Goal: Communication & Community: Answer question/provide support

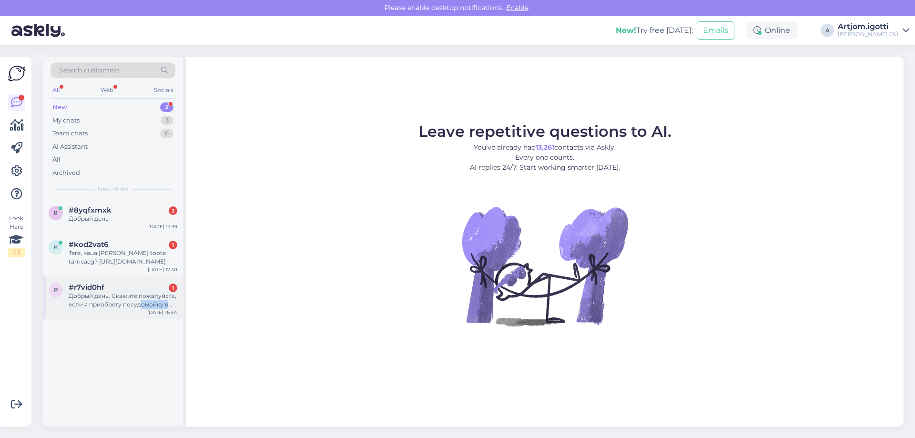
click at [140, 308] on div "r #r7vid0hf 1 Добрый день. Скажите пожалуйста, если я приобрету посудомойку в м…" at bounding box center [113, 297] width 140 height 43
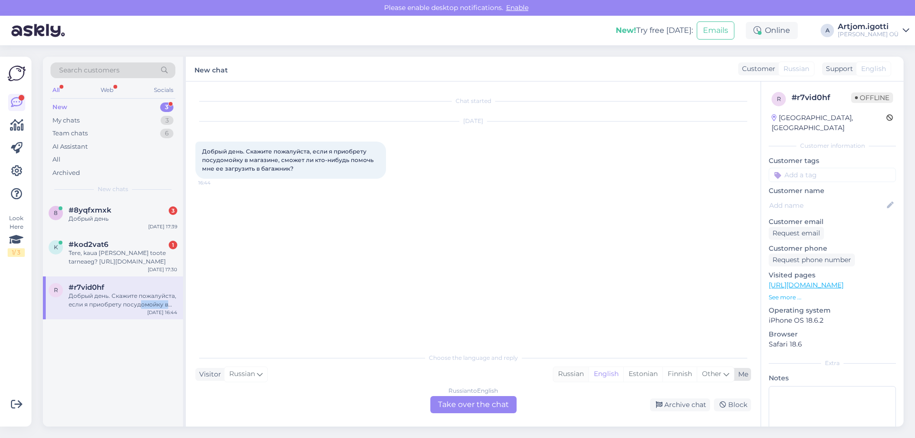
click at [576, 372] on div "Russian" at bounding box center [570, 374] width 35 height 14
click at [475, 406] on div "Russian to Russian Take over the chat" at bounding box center [473, 404] width 86 height 17
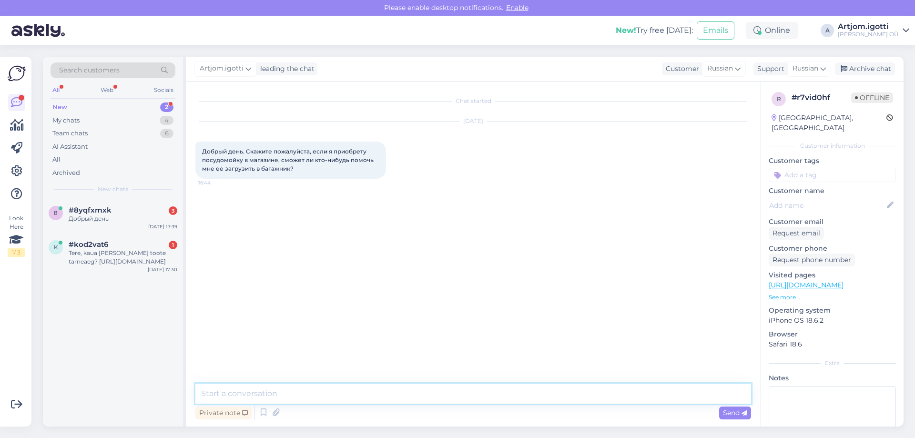
click at [409, 390] on textarea at bounding box center [473, 394] width 556 height 20
type textarea "P"
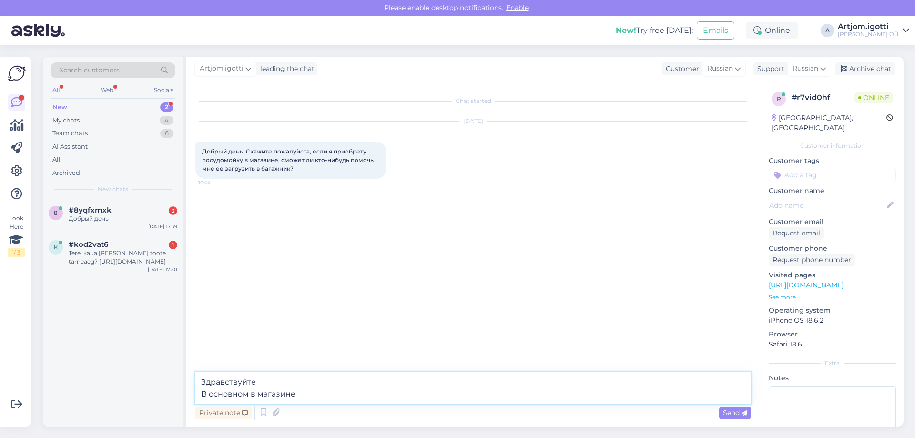
click at [311, 395] on textarea "Здравствуйте В основном в магазине" at bounding box center [473, 387] width 556 height 31
type textarea "Здравствуйте В основном в магазине помогают загрузить в машину."
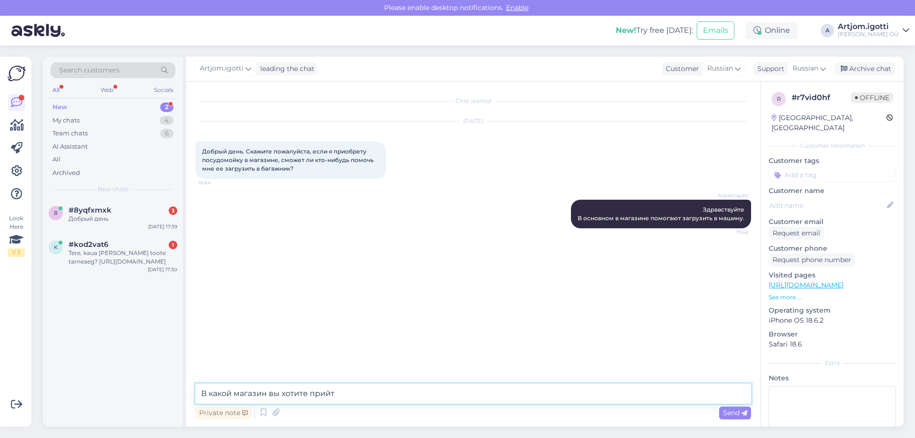
type textarea "В какой магазин вы хотите прийти"
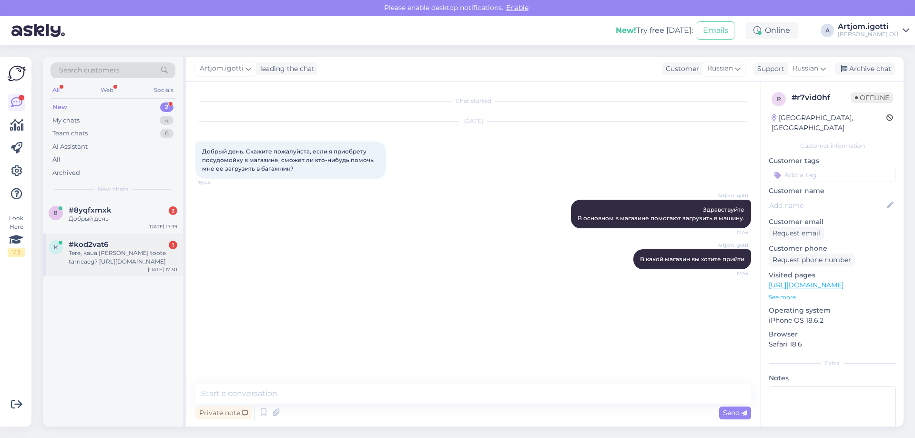
click at [116, 243] on div "#kod2vat6 1" at bounding box center [123, 244] width 109 height 9
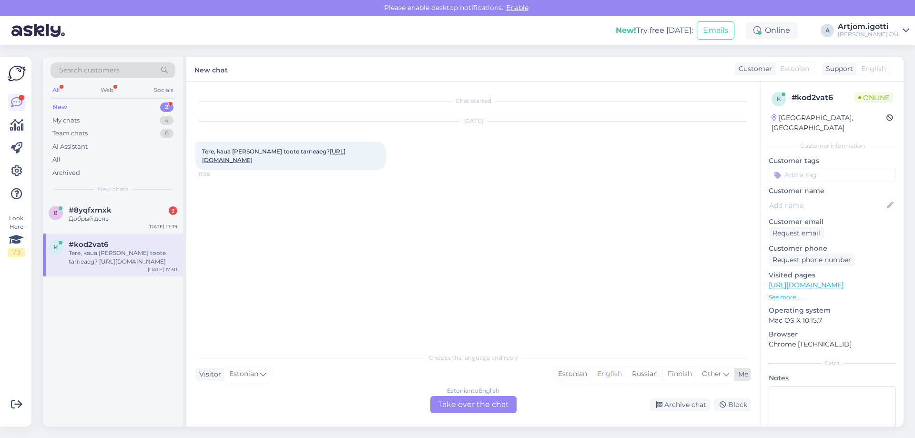
click at [569, 373] on div "Estonian" at bounding box center [572, 374] width 39 height 14
click at [471, 409] on div "Estonian to Estonian Take over the chat" at bounding box center [473, 404] width 86 height 17
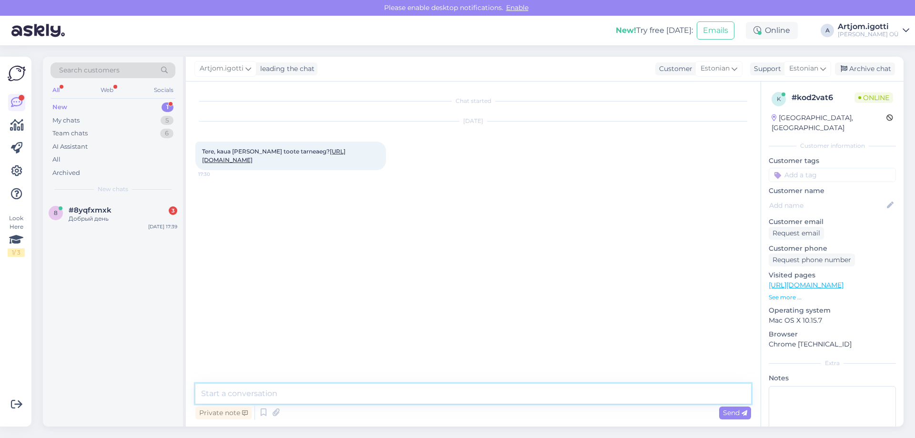
click at [381, 393] on textarea at bounding box center [473, 394] width 556 height 20
type textarea "[PERSON_NAME]"
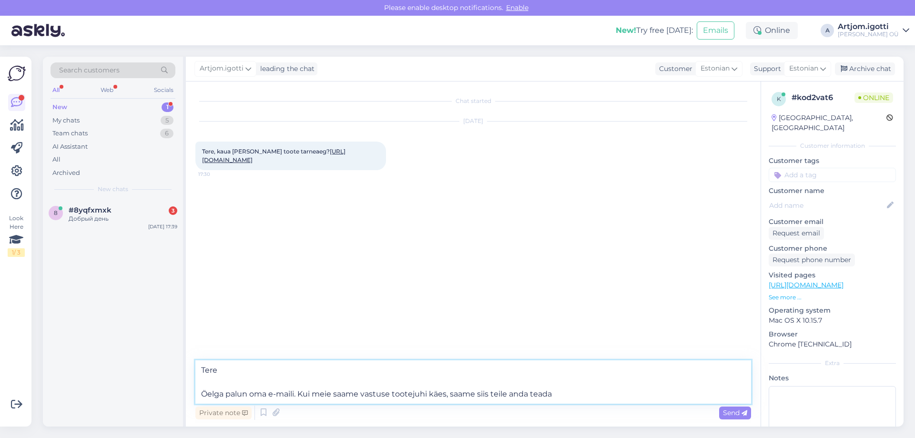
type textarea "Tere Öelga palun oma e-maili. Kui meie saame vastuse tootejuhi käes, saame siis…"
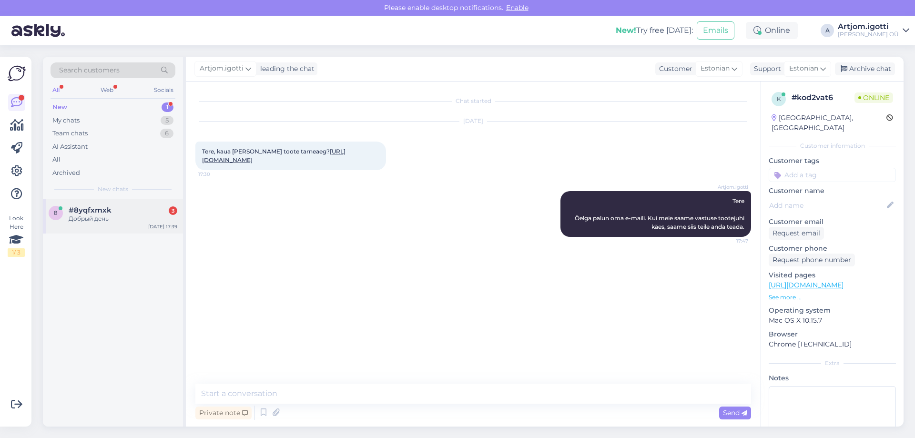
click at [64, 214] on div "8 #8yqfxmxk 3 Добрый день" at bounding box center [113, 214] width 129 height 17
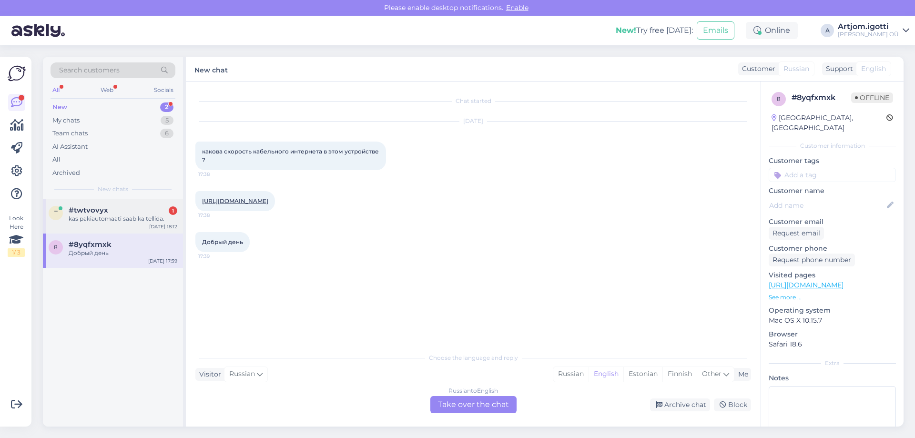
click at [114, 212] on div "#twtvovyx 1" at bounding box center [123, 210] width 109 height 9
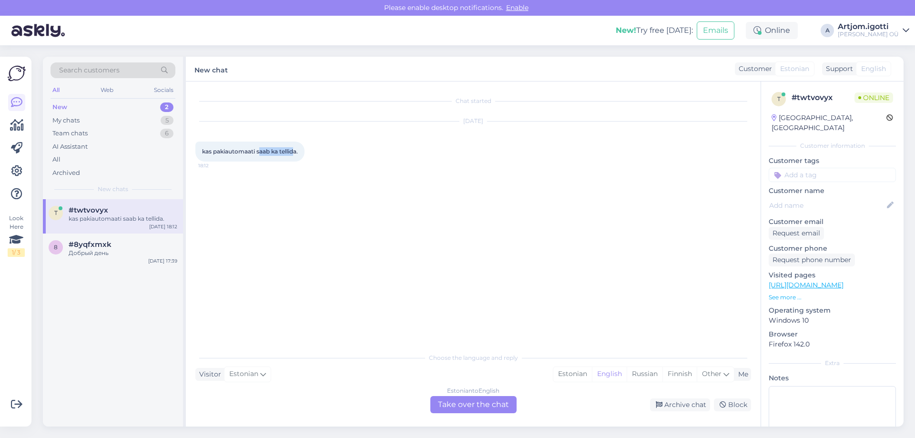
drag, startPoint x: 261, startPoint y: 152, endPoint x: 296, endPoint y: 151, distance: 34.8
click at [296, 151] on span "kas pakiautomaati saab ka tellida." at bounding box center [250, 151] width 96 height 7
click at [568, 380] on div "Estonian" at bounding box center [572, 374] width 39 height 14
click at [566, 372] on div "Estonian" at bounding box center [572, 374] width 39 height 14
click at [481, 407] on div "Estonian to Estonian Take over the chat" at bounding box center [473, 404] width 86 height 17
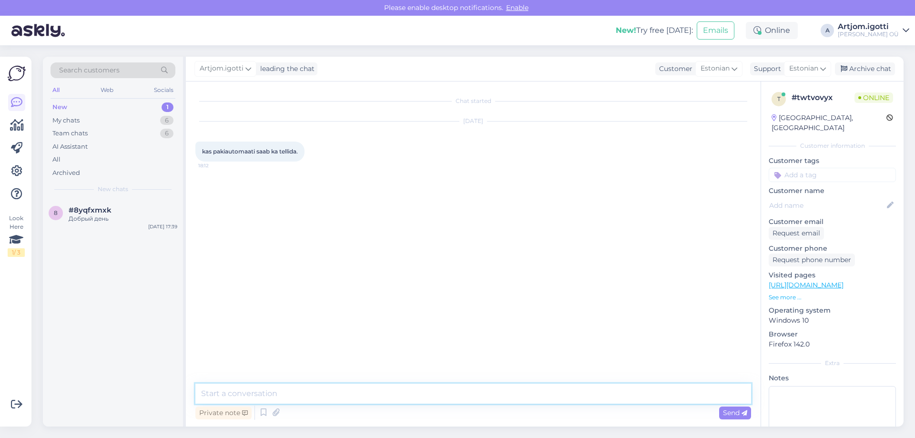
click at [315, 392] on textarea at bounding box center [473, 394] width 556 height 20
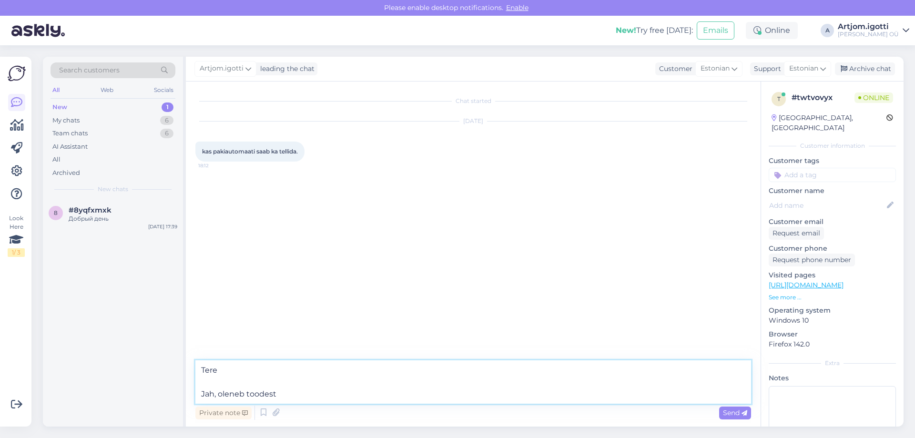
type textarea "Tere Jah, oleneb toodest."
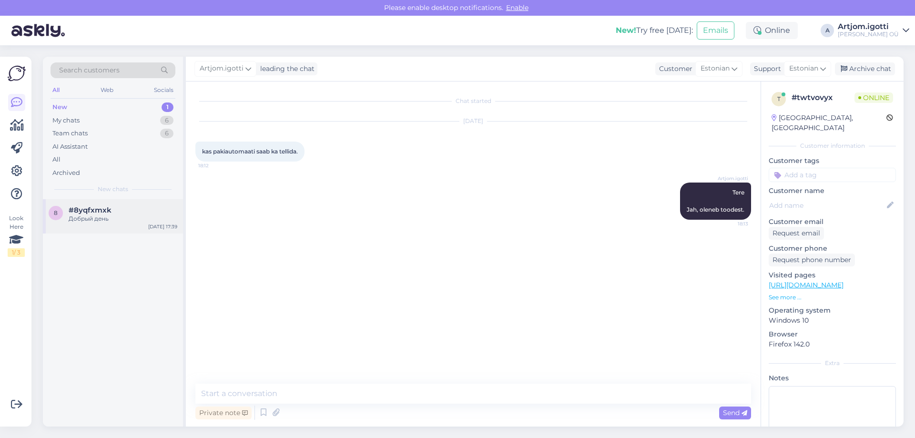
click at [84, 220] on div "Добрый день" at bounding box center [123, 218] width 109 height 9
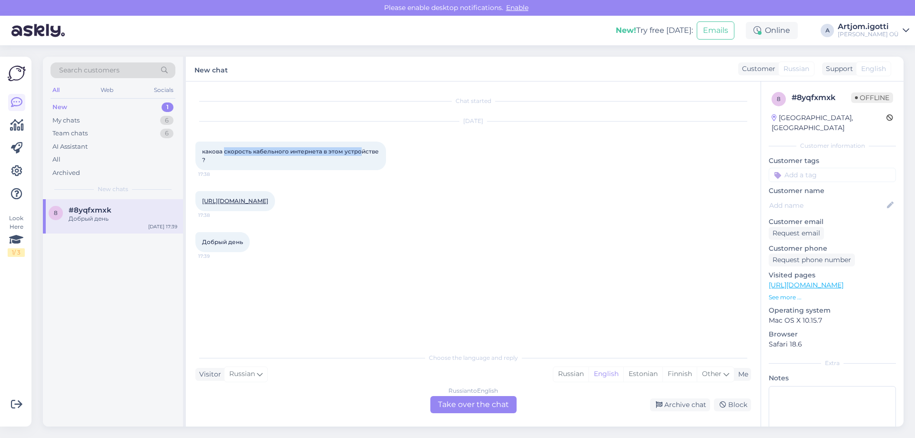
drag, startPoint x: 225, startPoint y: 151, endPoint x: 362, endPoint y: 151, distance: 136.7
click at [362, 151] on span "какова скорость кабельного интернета в этом устройстве ?" at bounding box center [291, 156] width 178 height 16
click at [250, 246] on div at bounding box center [254, 242] width 9 height 20
click at [577, 375] on div "Russian" at bounding box center [570, 374] width 35 height 14
click at [471, 406] on div "Russian to Russian Take over the chat" at bounding box center [473, 404] width 86 height 17
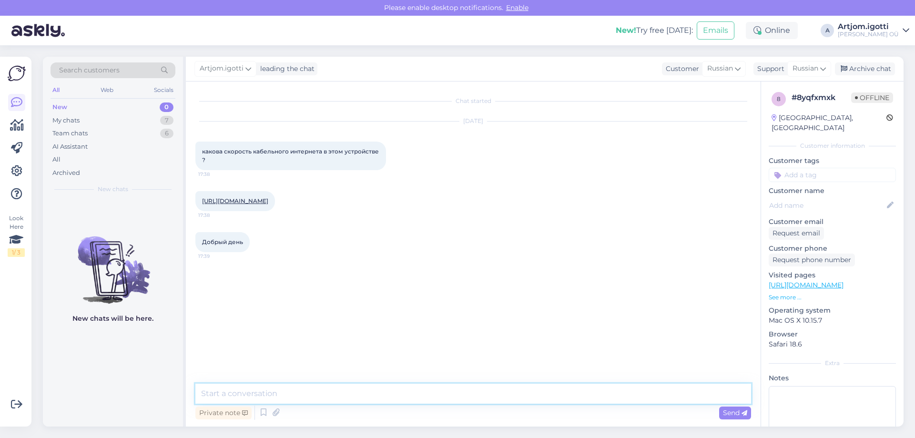
click at [382, 400] on textarea at bounding box center [473, 394] width 556 height 20
drag, startPoint x: 203, startPoint y: 151, endPoint x: 273, endPoint y: 169, distance: 72.5
click at [273, 169] on div "какова скорость кабельного интернета в этом устройстве ? 17:38" at bounding box center [290, 156] width 191 height 29
copy span "какова скорость кабельного интернета в этом устройстве ?"
click at [252, 400] on textarea at bounding box center [473, 394] width 556 height 20
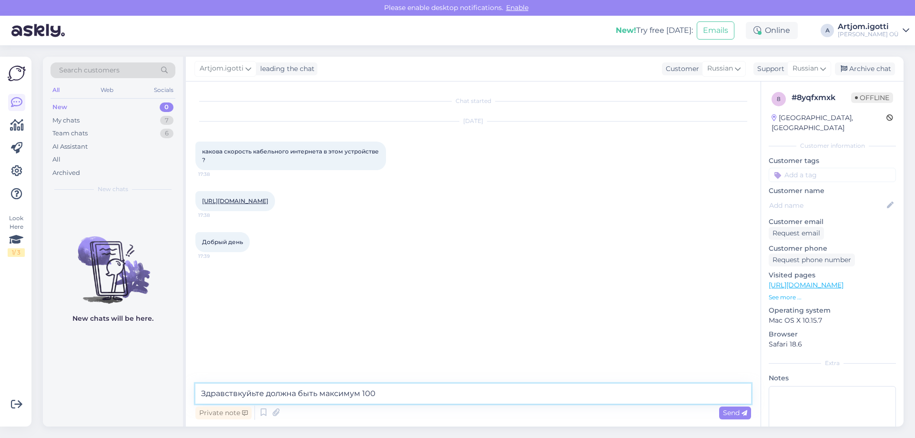
drag, startPoint x: 263, startPoint y: 392, endPoint x: 189, endPoint y: 394, distance: 73.4
click at [189, 394] on div "Chat started [DATE] какова скорость кабельного интернета в этом устройстве ? 17…" at bounding box center [473, 253] width 575 height 345
click at [386, 395] on textarea "Здравствуйте должна быть максимум 100" at bounding box center [473, 394] width 556 height 20
paste textarea "Mbps"
click at [366, 392] on textarea "Здравствуйте должна быть максимум 100Mbps" at bounding box center [473, 394] width 556 height 20
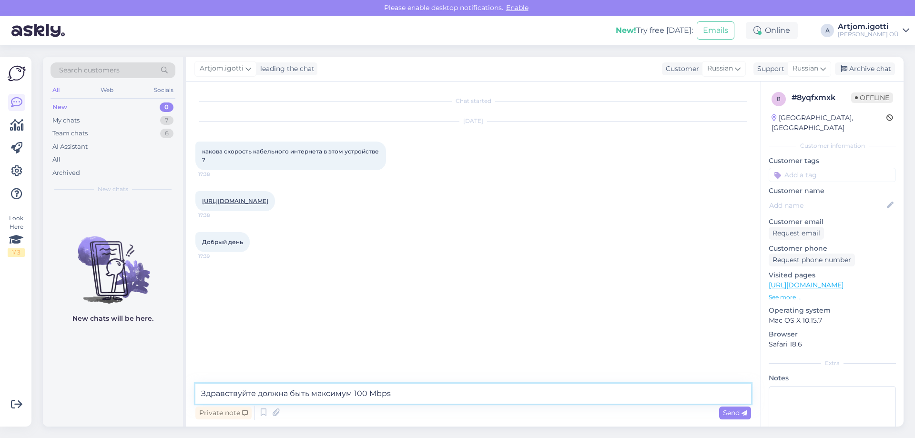
click at [258, 395] on textarea "Здравствуйте должна быть максимум 100 Mbps" at bounding box center [473, 394] width 556 height 20
click at [264, 394] on textarea "Здравствуйте должна быть максимум 100 Mbps" at bounding box center [473, 394] width 556 height 20
type textarea "Здравствуйте олжна быть максимум 100 Mbps"
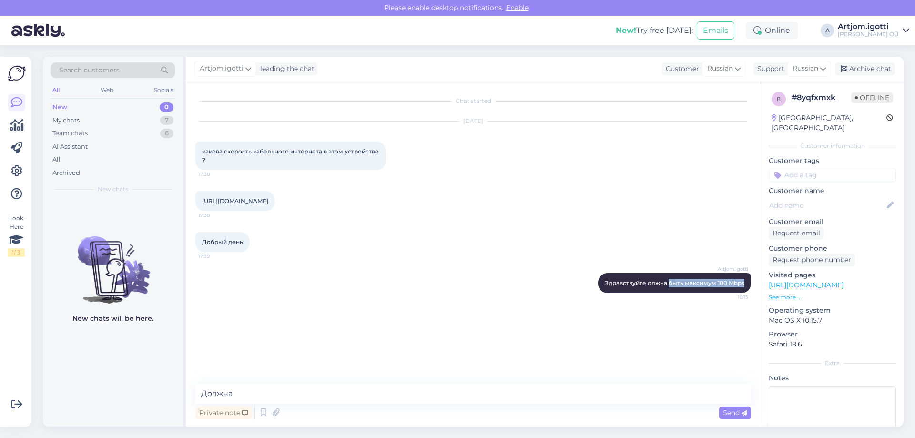
drag, startPoint x: 668, startPoint y: 291, endPoint x: 751, endPoint y: 290, distance: 82.9
click at [751, 290] on div "Chat started [DATE] какова скорость кабельного интернета в этом устройстве ? 17…" at bounding box center [477, 233] width 564 height 284
copy span "быть максимум 100 Mbps"
click at [317, 394] on textarea "Должна" at bounding box center [473, 394] width 556 height 20
paste textarea "быть максимум 100 Mbps"
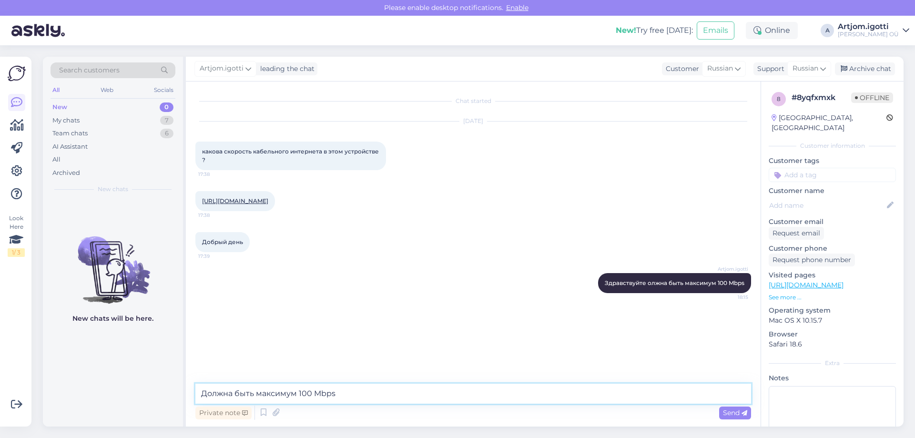
click at [345, 389] on textarea "Должна быть максимум 100 Mbps" at bounding box center [473, 394] width 556 height 20
type textarea "Должна быть максимум 100 Mbps*"
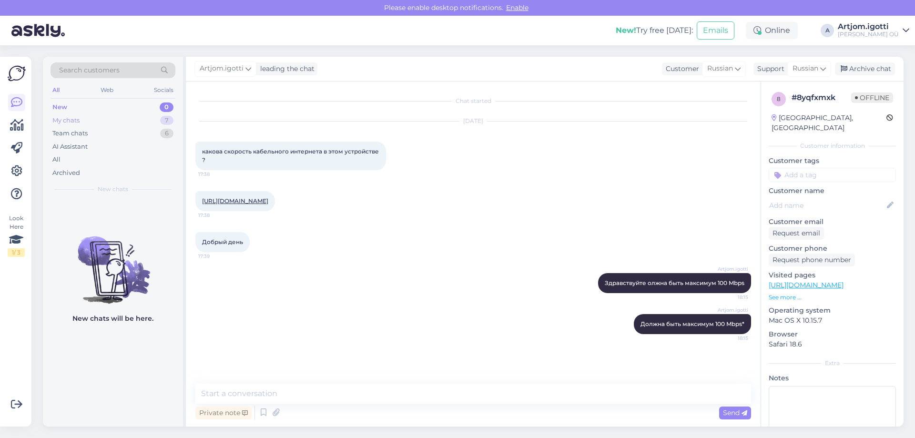
click at [117, 118] on div "My chats 7" at bounding box center [113, 120] width 125 height 13
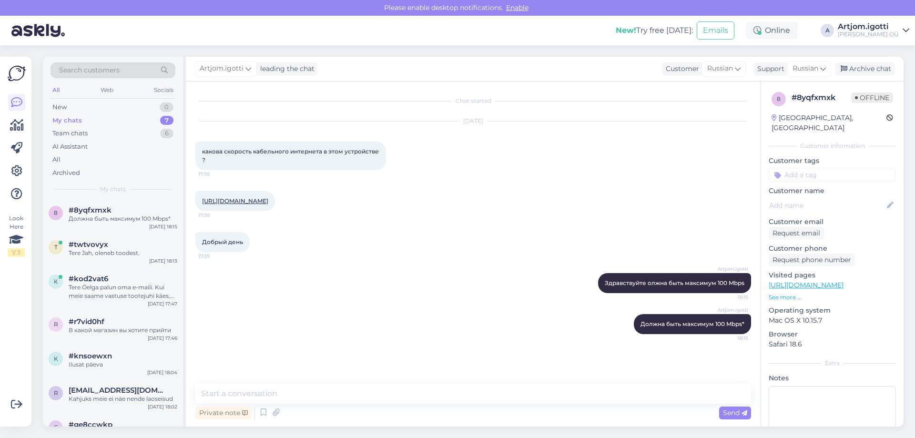
click at [159, 195] on div "Search customers All Web Socials New 0 My chats 7 Team chats 6 AI Assistant All…" at bounding box center [113, 128] width 140 height 142
